Goal: Task Accomplishment & Management: Complete application form

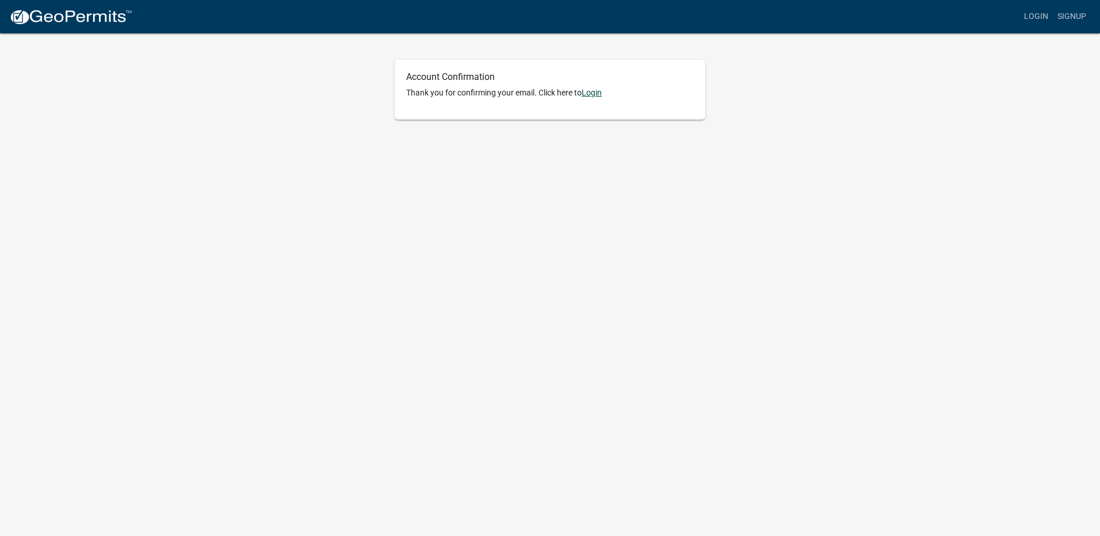
click at [602, 97] on link "Login" at bounding box center [592, 92] width 20 height 9
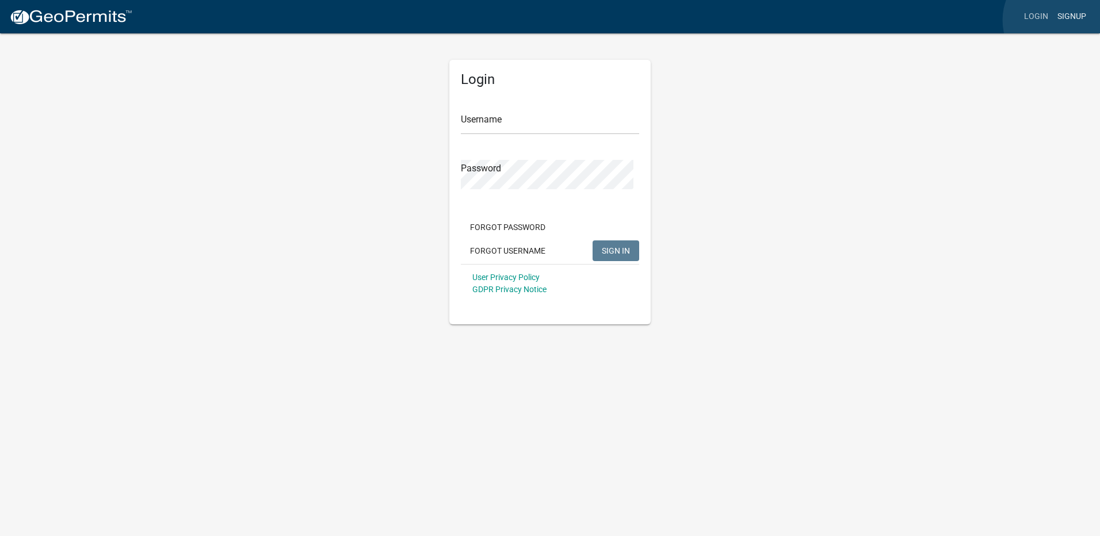
click at [1061, 20] on link "Signup" at bounding box center [1072, 17] width 38 height 22
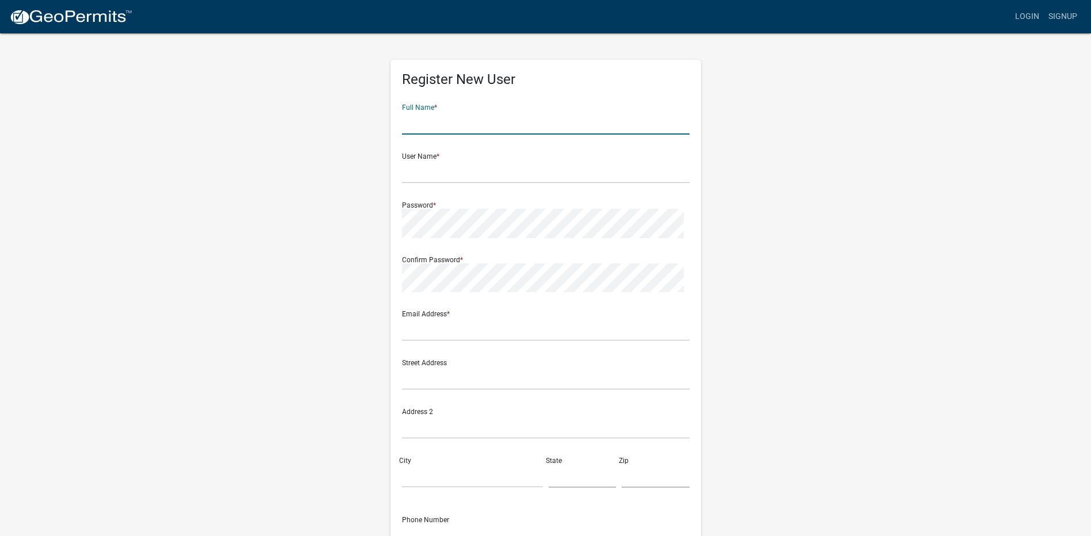
click at [500, 135] on input "text" at bounding box center [546, 123] width 288 height 24
type input "Dennis Behning"
type input "djb3099@yahoo.com"
type input "1440 West 1000 N-90"
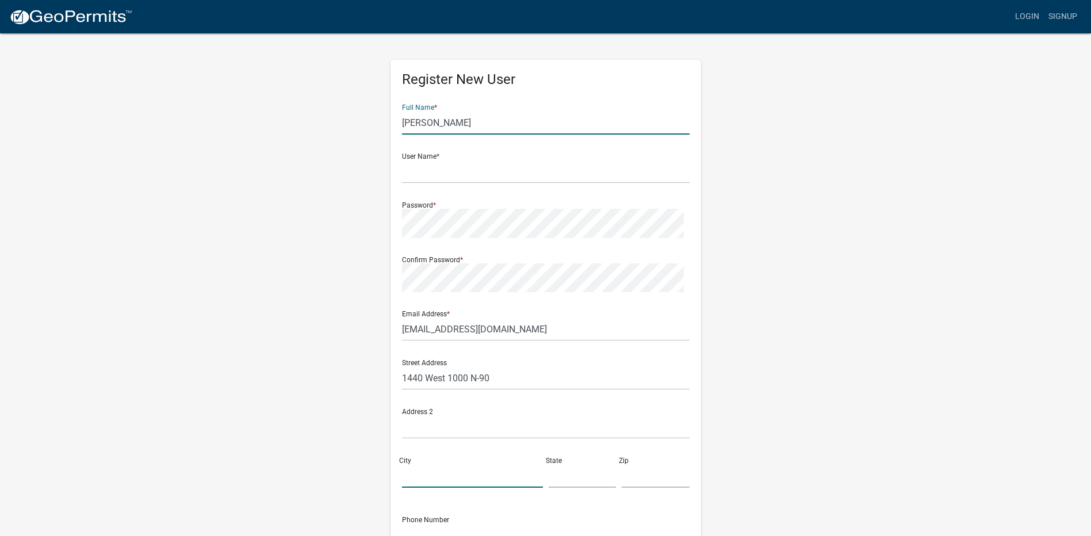
type input "Markle"
type input "Select one"
type input "46770"
type input "2604383836"
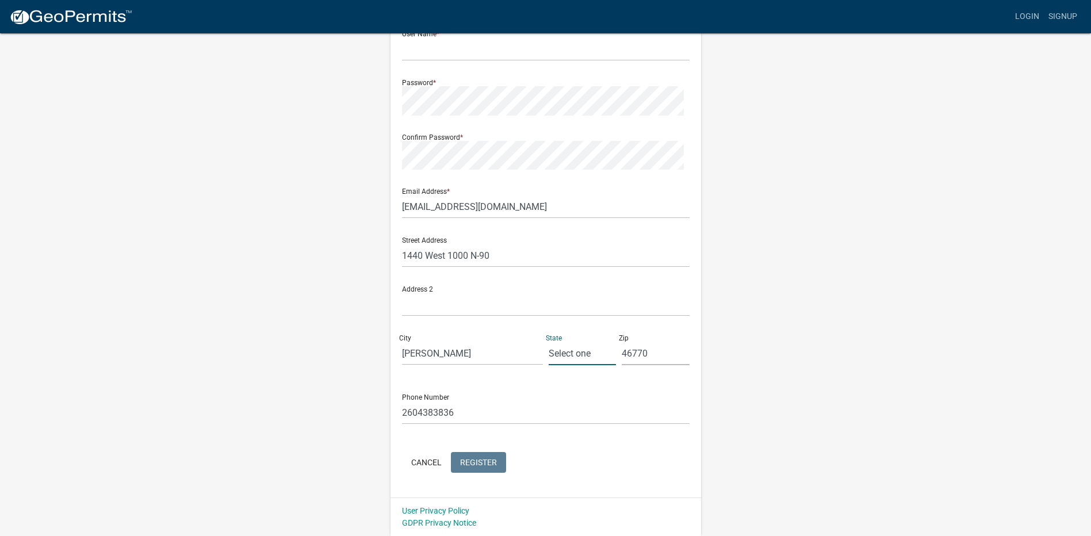
click at [579, 365] on input "Select one" at bounding box center [583, 354] width 68 height 24
drag, startPoint x: 603, startPoint y: 396, endPoint x: 537, endPoint y: 393, distance: 66.8
click at [538, 374] on div "Street Address 1440 West 1000 N-90 Address 2 City Markle State Select one Zip 4…" at bounding box center [545, 301] width 293 height 147
type input "IN"
click at [788, 284] on div "Register New User Full Name * Dennis Behning User Name * Password * Confirm Pas…" at bounding box center [546, 223] width 656 height 626
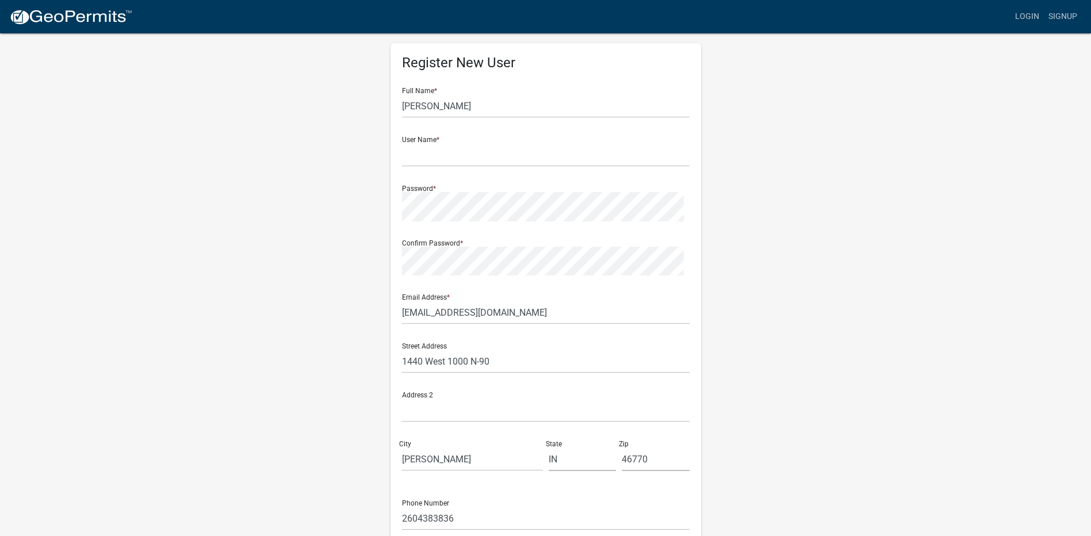
scroll to position [0, 0]
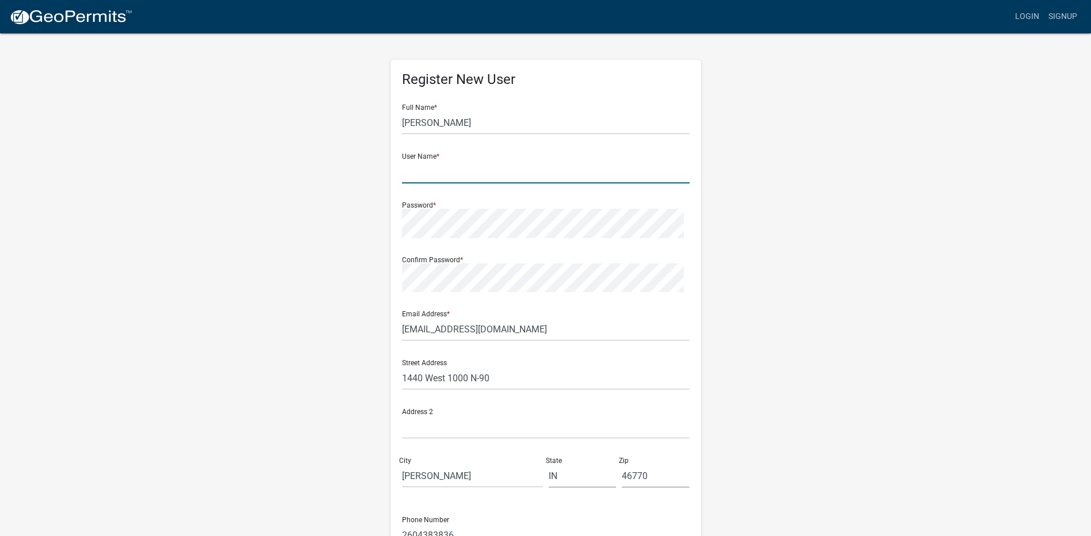
click at [446, 183] on input "text" at bounding box center [546, 172] width 288 height 24
type input "Bluff611"
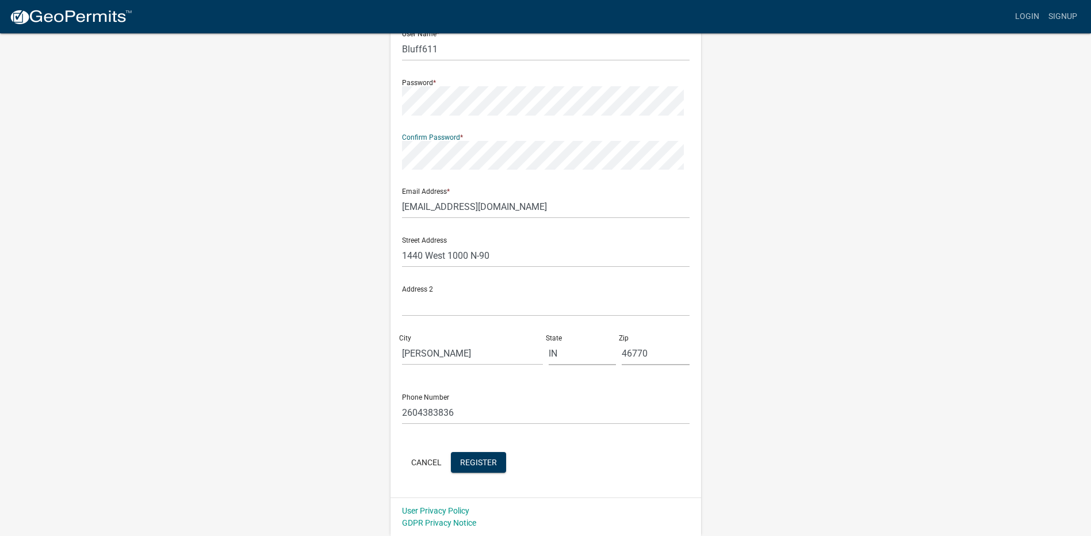
scroll to position [263, 0]
click at [497, 458] on span "Register" at bounding box center [478, 462] width 37 height 9
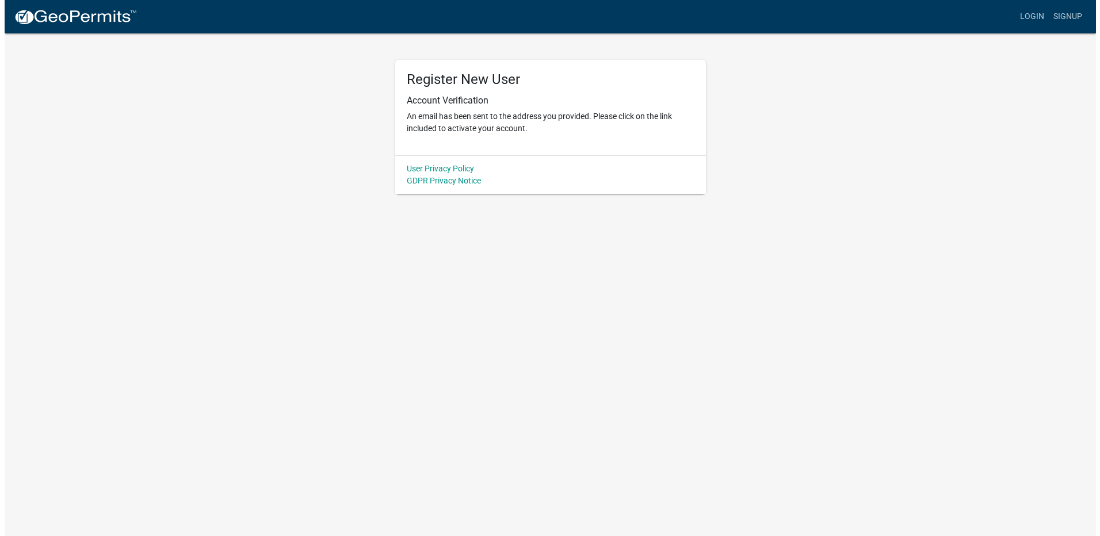
scroll to position [0, 0]
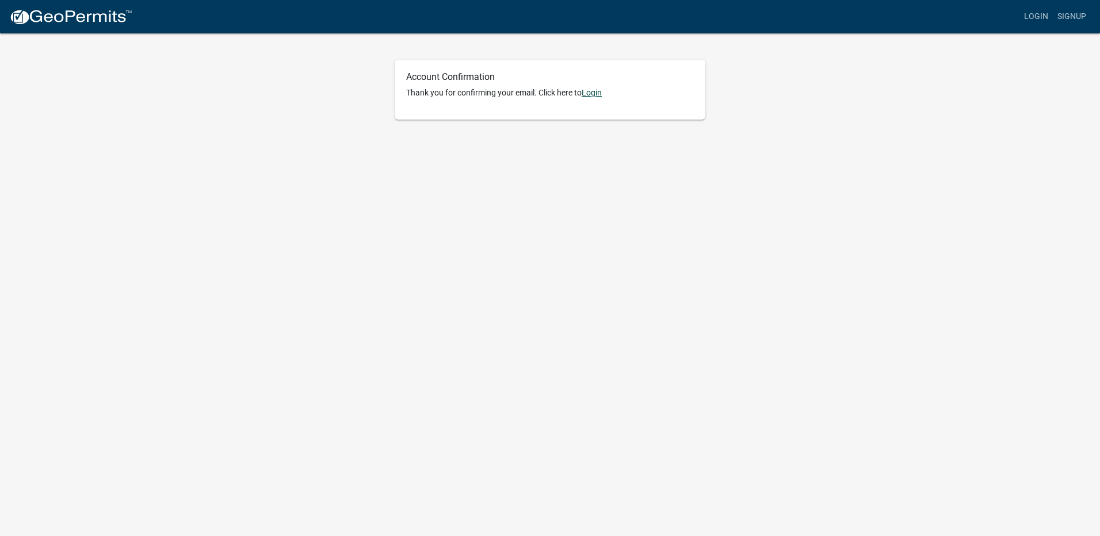
click at [602, 97] on link "Login" at bounding box center [592, 92] width 20 height 9
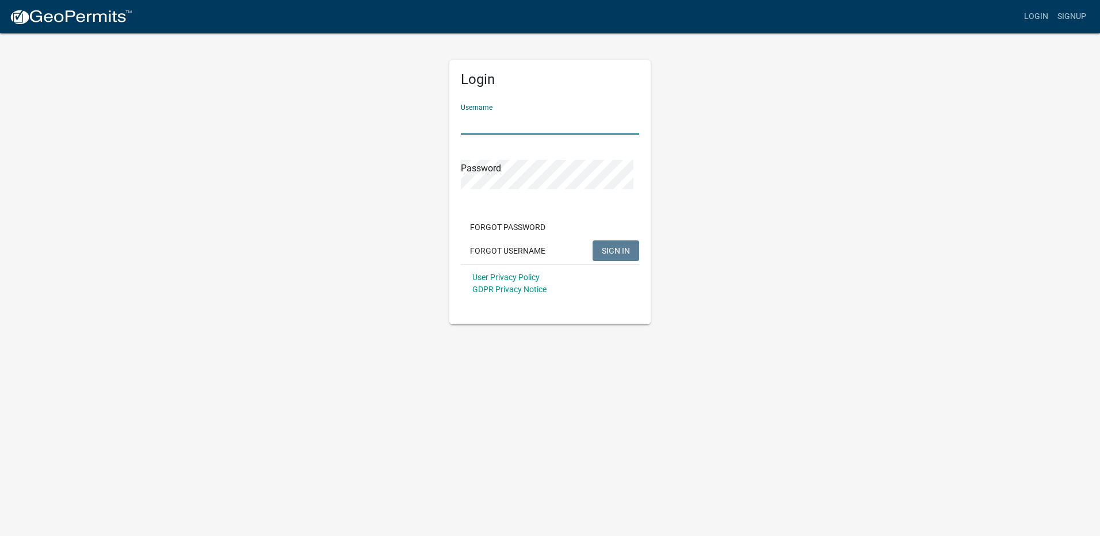
click at [573, 135] on input "Username" at bounding box center [550, 123] width 178 height 24
type input "Bluff611"
click at [622, 255] on span "SIGN IN" at bounding box center [616, 250] width 28 height 9
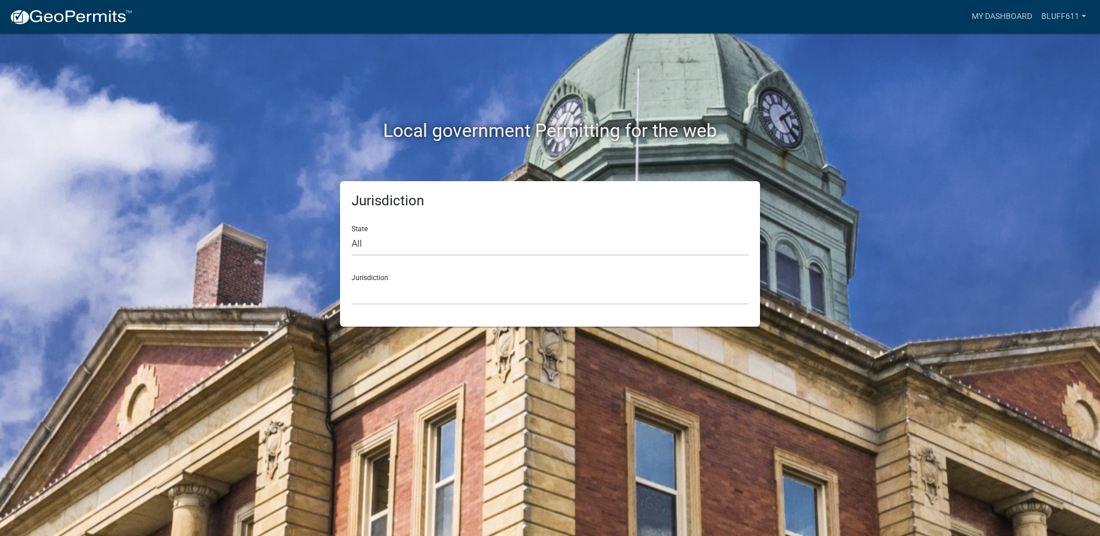
drag, startPoint x: 785, startPoint y: 138, endPoint x: 974, endPoint y: 158, distance: 190.9
click at [974, 158] on div "Local government Permitting for the web Jurisdiction State All [US_STATE] [US_S…" at bounding box center [550, 268] width 1100 height 536
click at [473, 256] on select "All [US_STATE] [US_STATE] [US_STATE] [US_STATE] [US_STATE] [US_STATE] [US_STATE…" at bounding box center [549, 244] width 397 height 24
select select "[US_STATE]"
click at [354, 251] on select "All [US_STATE] [US_STATE] [US_STATE] [US_STATE] [US_STATE] [US_STATE] [US_STATE…" at bounding box center [549, 244] width 397 height 24
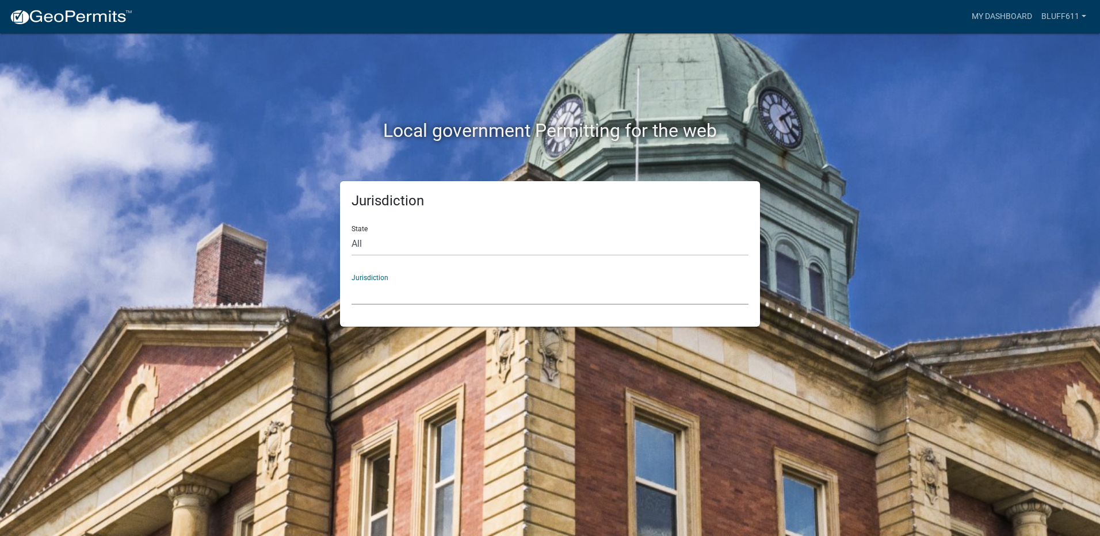
click at [522, 305] on select "City of [GEOGRAPHIC_DATA], [US_STATE] City of [GEOGRAPHIC_DATA], [US_STATE] Cit…" at bounding box center [549, 293] width 397 height 24
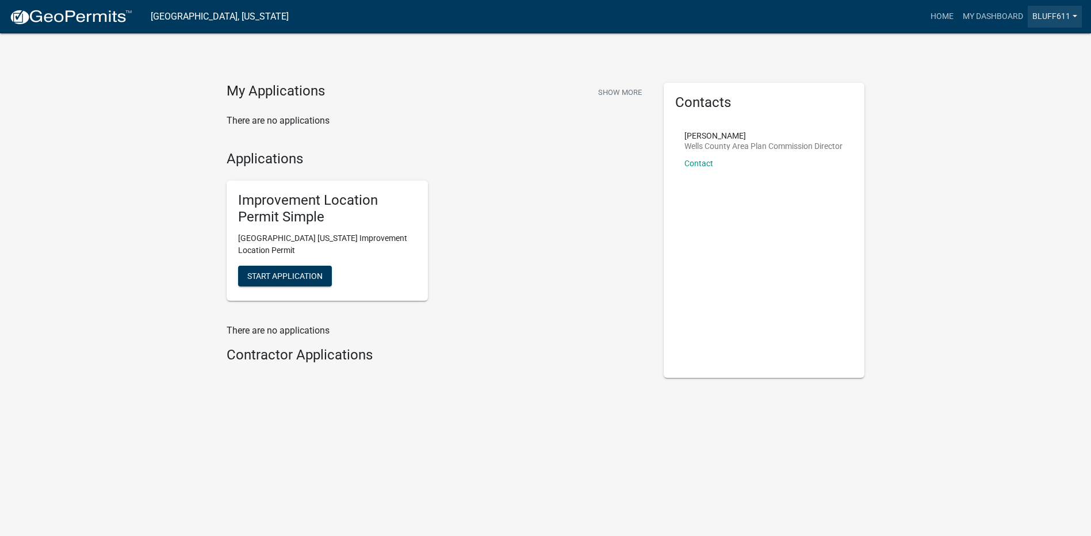
click at [1043, 22] on link "Bluff611" at bounding box center [1055, 17] width 54 height 22
click at [1005, 98] on link "Logout" at bounding box center [1036, 85] width 92 height 28
